Goal: Information Seeking & Learning: Learn about a topic

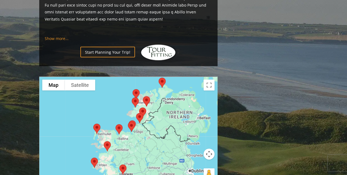
scroll to position [549, 0]
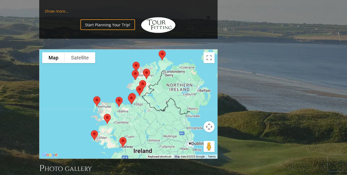
click at [161, 48] on img at bounding box center [162, 55] width 12 height 15
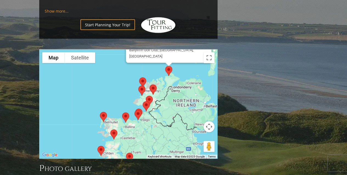
drag, startPoint x: 88, startPoint y: 101, endPoint x: 103, endPoint y: 54, distance: 49.4
click at [102, 54] on div "Ballyliffin Golf Club, Ballyliffin [GEOGRAPHIC_DATA] [GEOGRAPHIC_DATA], [GEOGRA…" at bounding box center [129, 104] width 178 height 109
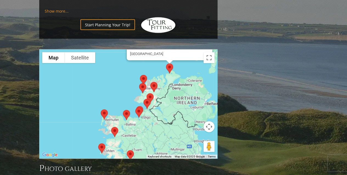
click at [145, 81] on img at bounding box center [143, 88] width 12 height 15
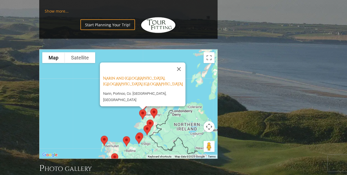
click at [142, 108] on img at bounding box center [143, 115] width 12 height 15
click at [154, 107] on img at bounding box center [154, 114] width 12 height 15
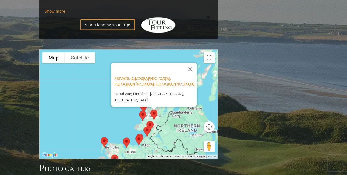
click at [151, 119] on img at bounding box center [150, 126] width 12 height 15
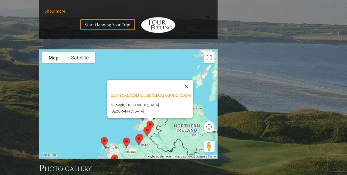
click at [148, 125] on img at bounding box center [147, 132] width 12 height 15
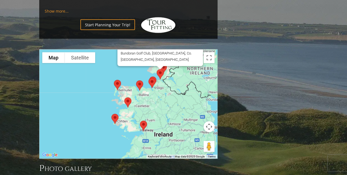
drag, startPoint x: 67, startPoint y: 119, endPoint x: 80, endPoint y: 58, distance: 62.1
click at [80, 58] on div "Bundoran Golf Club, Bundoran Ireland Bundoran Golf Club, [GEOGRAPHIC_DATA], Co.…" at bounding box center [129, 104] width 178 height 109
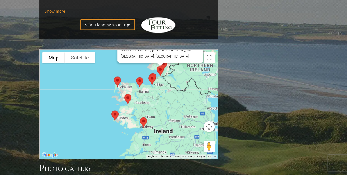
click at [152, 73] on img at bounding box center [152, 80] width 12 height 15
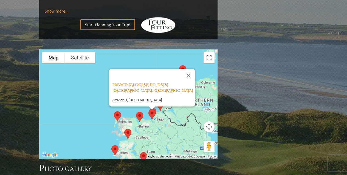
click at [139, 110] on img at bounding box center [140, 117] width 12 height 15
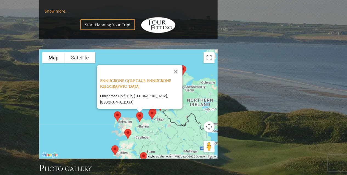
click at [115, 110] on img at bounding box center [118, 117] width 12 height 15
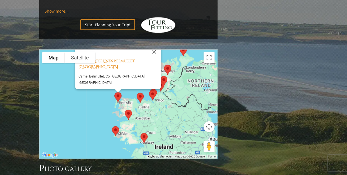
drag, startPoint x: 63, startPoint y: 120, endPoint x: 63, endPoint y: 89, distance: 31.3
click at [63, 89] on div "Carne Golf Links, Belmullet [GEOGRAPHIC_DATA] Carne, [GEOGRAPHIC_DATA], Co. [GE…" at bounding box center [129, 104] width 178 height 109
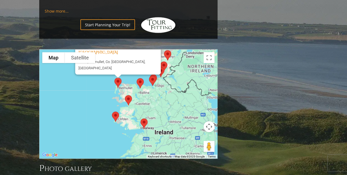
click at [128, 93] on img at bounding box center [129, 100] width 12 height 15
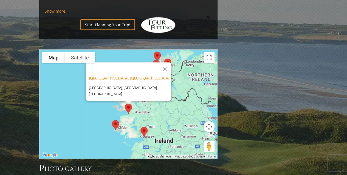
click at [118, 118] on img at bounding box center [116, 125] width 12 height 15
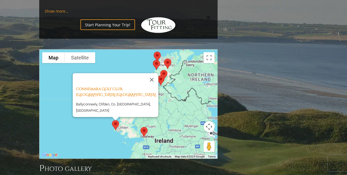
click at [144, 125] on img at bounding box center [144, 132] width 12 height 15
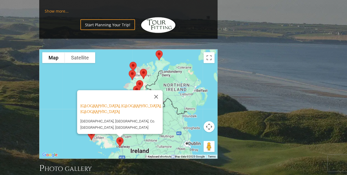
drag, startPoint x: 82, startPoint y: 113, endPoint x: 56, endPoint y: 129, distance: 30.2
click at [56, 129] on div "[GEOGRAPHIC_DATA], [GEOGRAPHIC_DATA], [GEOGRAPHIC_DATA] [GEOGRAPHIC_DATA], [GEO…" at bounding box center [129, 104] width 178 height 109
click at [156, 91] on button "Close" at bounding box center [156, 97] width 13 height 13
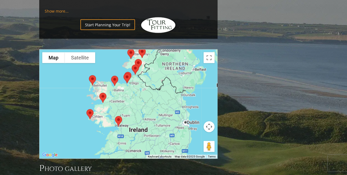
drag, startPoint x: 75, startPoint y: 113, endPoint x: 73, endPoint y: 91, distance: 22.0
click at [73, 91] on div at bounding box center [129, 104] width 178 height 109
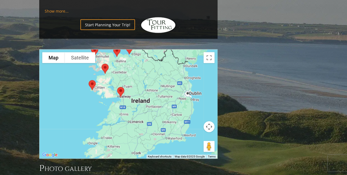
drag, startPoint x: 183, startPoint y: 90, endPoint x: 185, endPoint y: 52, distance: 38.0
click at [185, 52] on div at bounding box center [129, 104] width 178 height 109
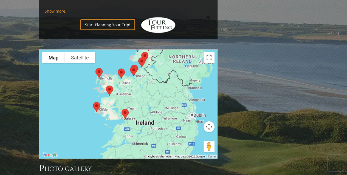
drag, startPoint x: 173, startPoint y: 79, endPoint x: 177, endPoint y: 116, distance: 36.7
click at [177, 116] on div at bounding box center [129, 104] width 178 height 109
